Goal: Task Accomplishment & Management: Manage account settings

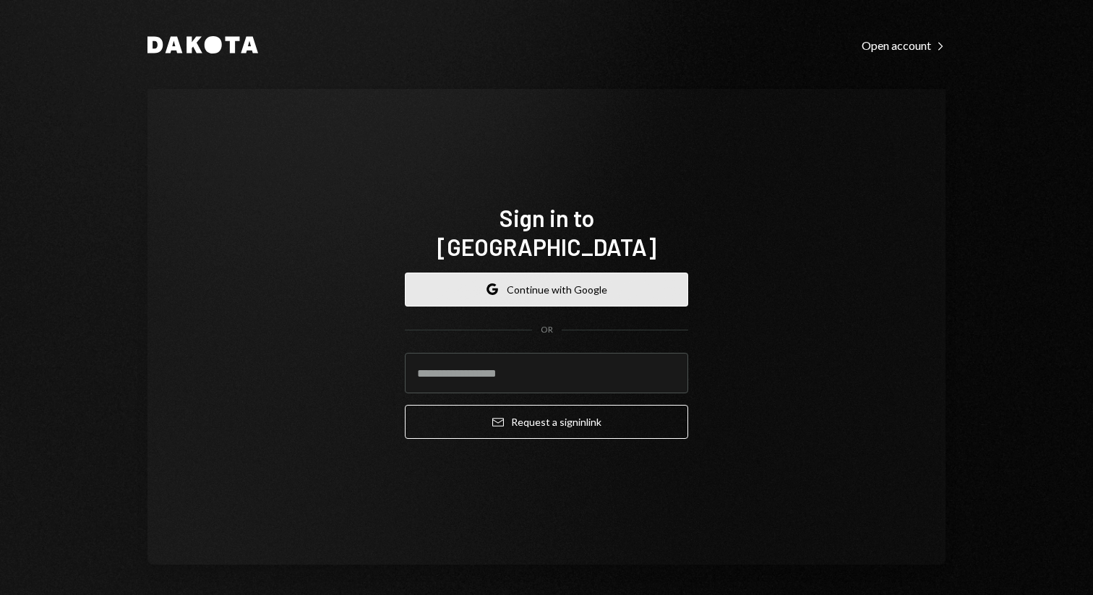
click at [566, 273] on button "Google Continue with Google" at bounding box center [546, 290] width 283 height 34
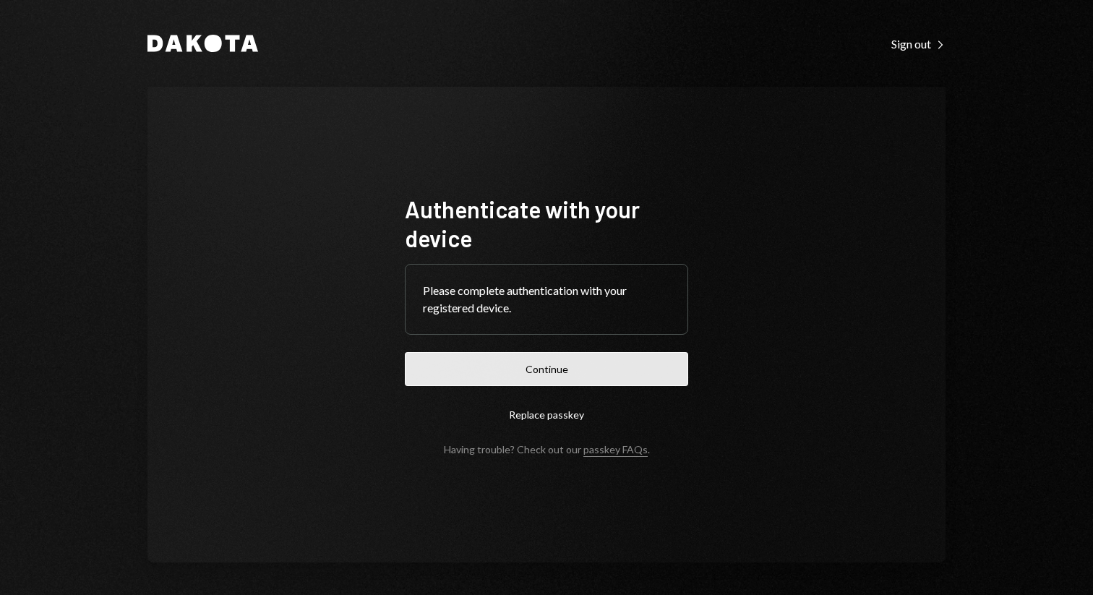
click at [673, 365] on button "Continue" at bounding box center [546, 369] width 283 height 34
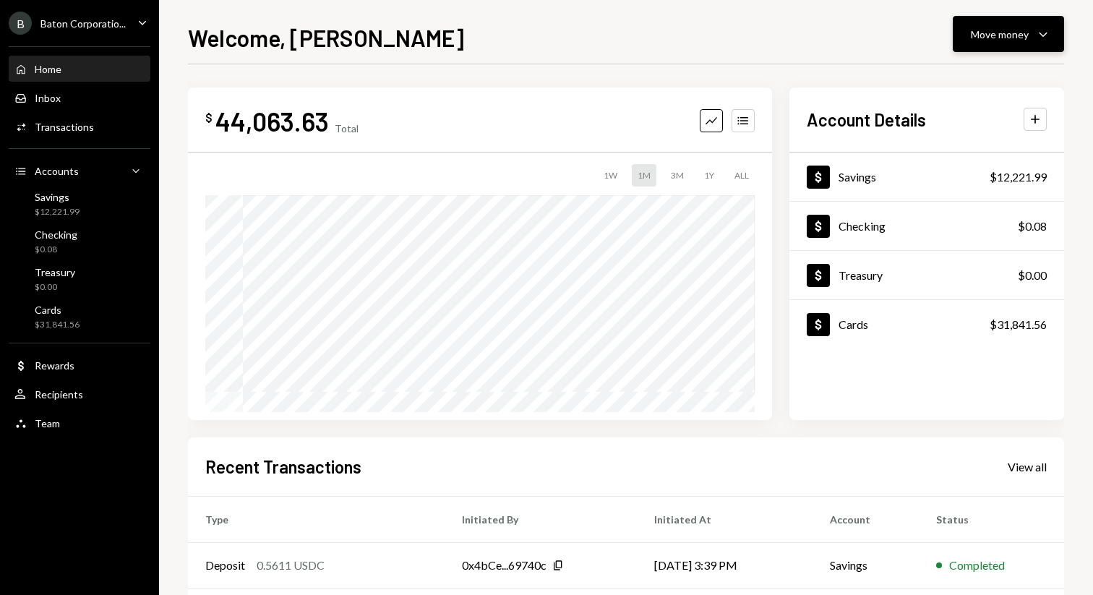
click at [1044, 41] on icon "Caret Down" at bounding box center [1043, 33] width 17 height 17
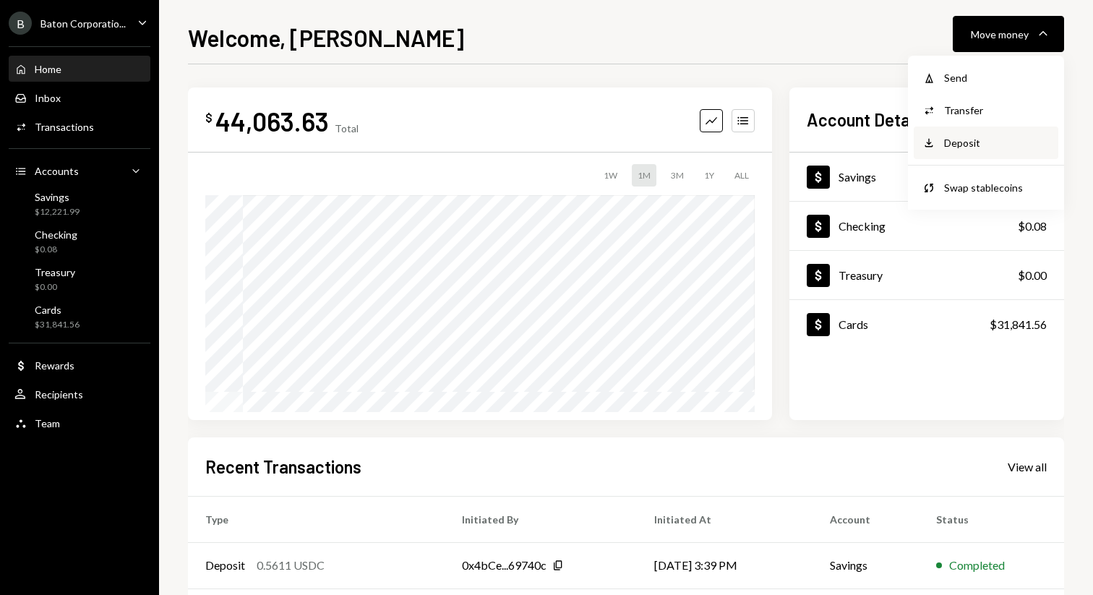
click at [972, 147] on div "Deposit" at bounding box center [997, 142] width 106 height 15
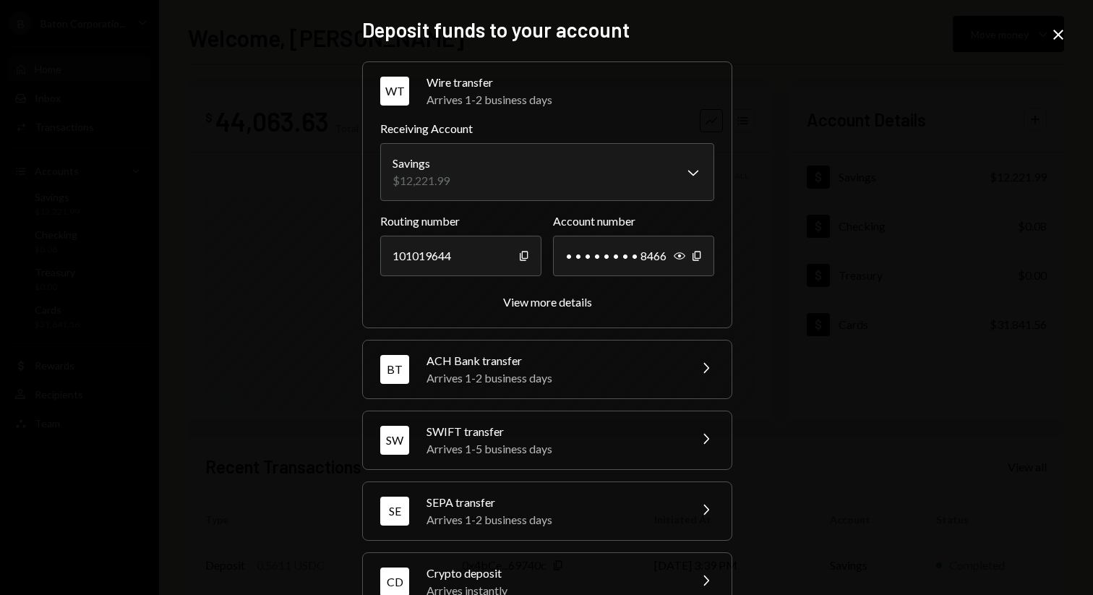
scroll to position [40, 0]
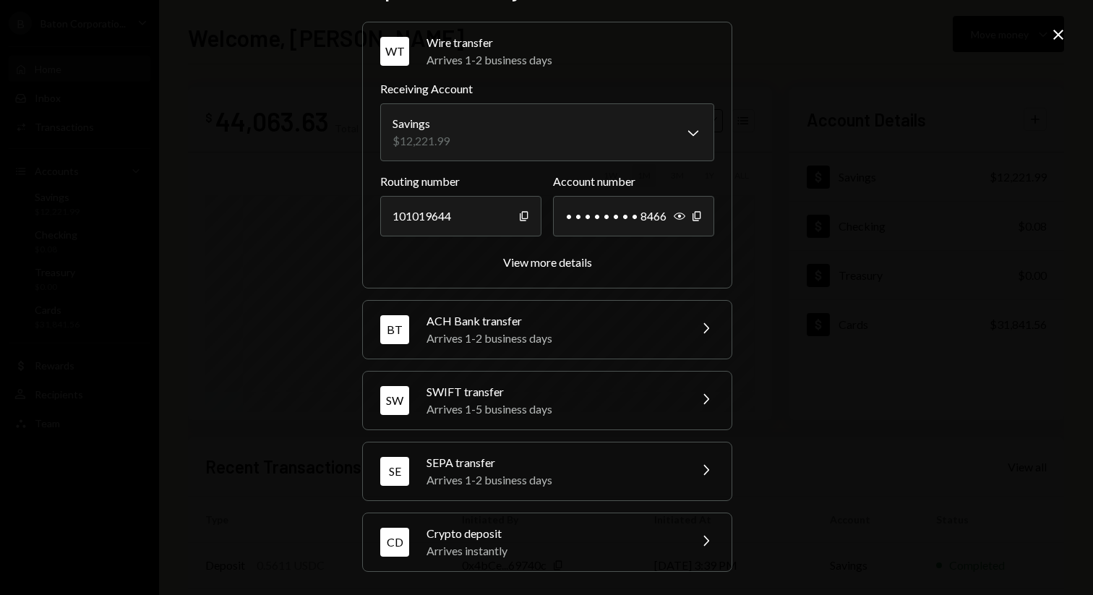
click at [510, 555] on div "Arrives instantly" at bounding box center [553, 550] width 253 height 17
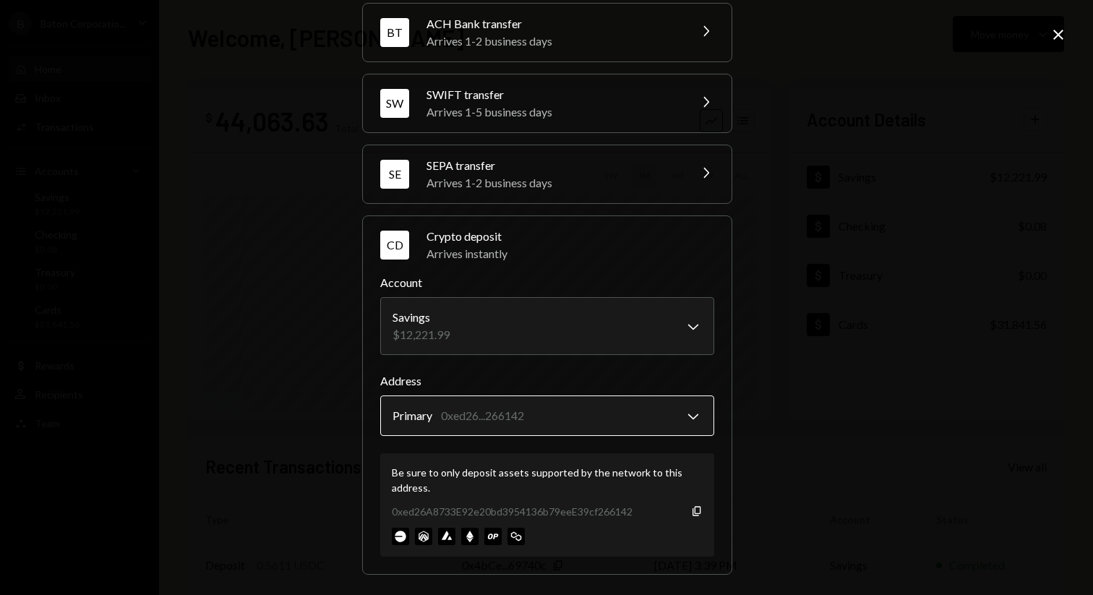
scroll to position [132, 0]
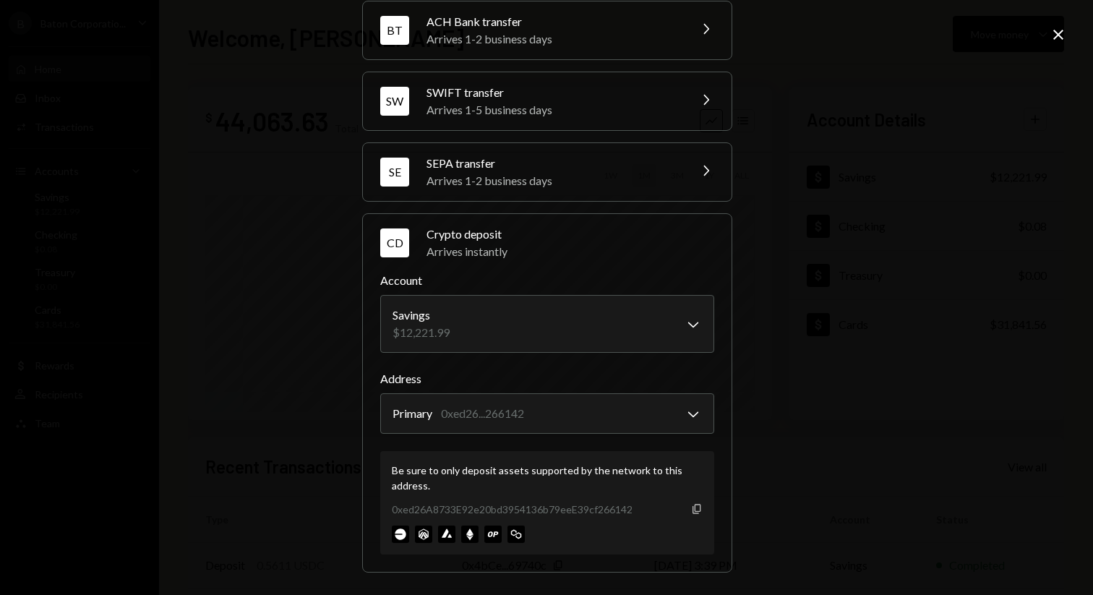
click at [693, 507] on icon "Copy" at bounding box center [697, 509] width 12 height 12
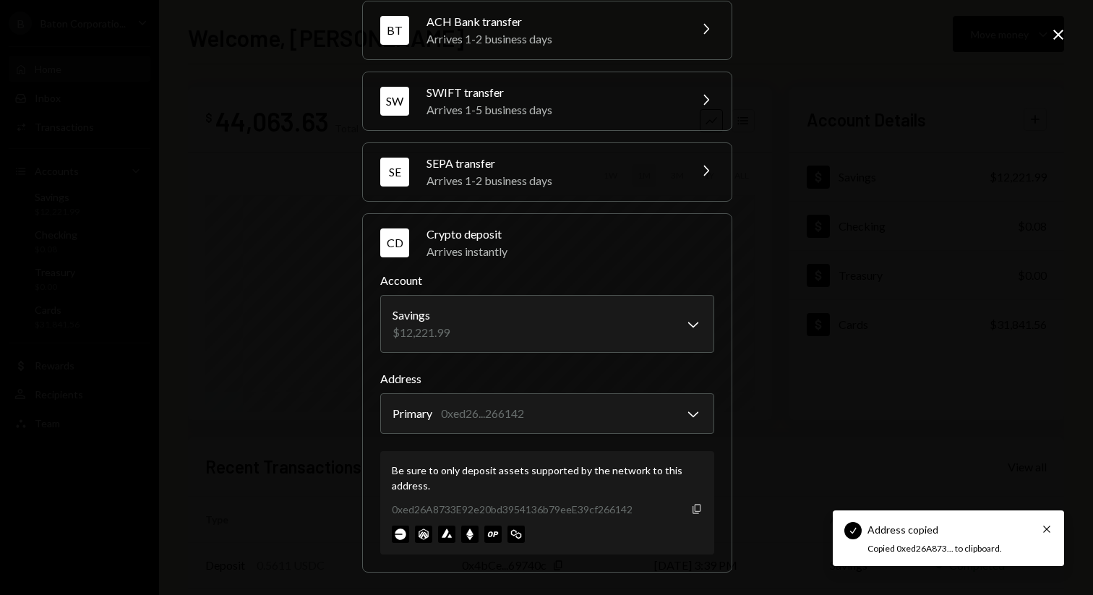
click at [691, 507] on icon "Copy" at bounding box center [697, 509] width 12 height 12
